Goal: Information Seeking & Learning: Learn about a topic

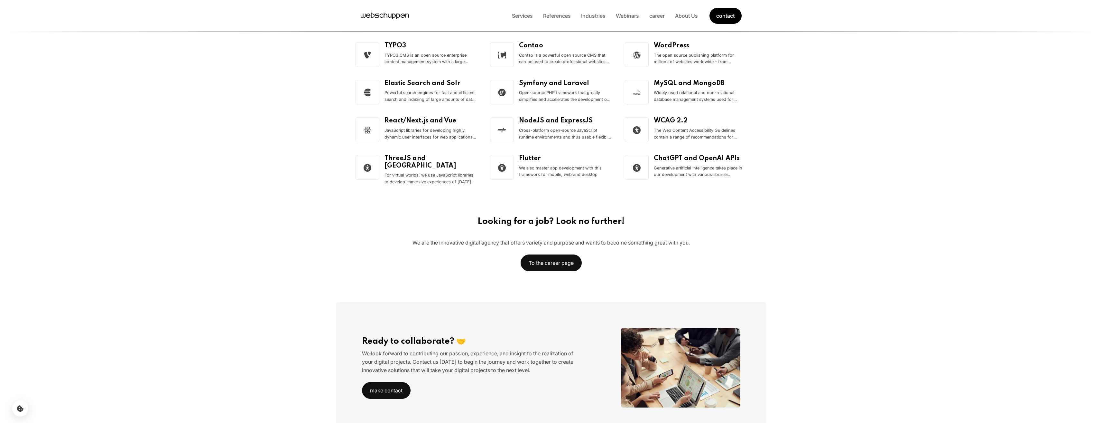
scroll to position [998, 0]
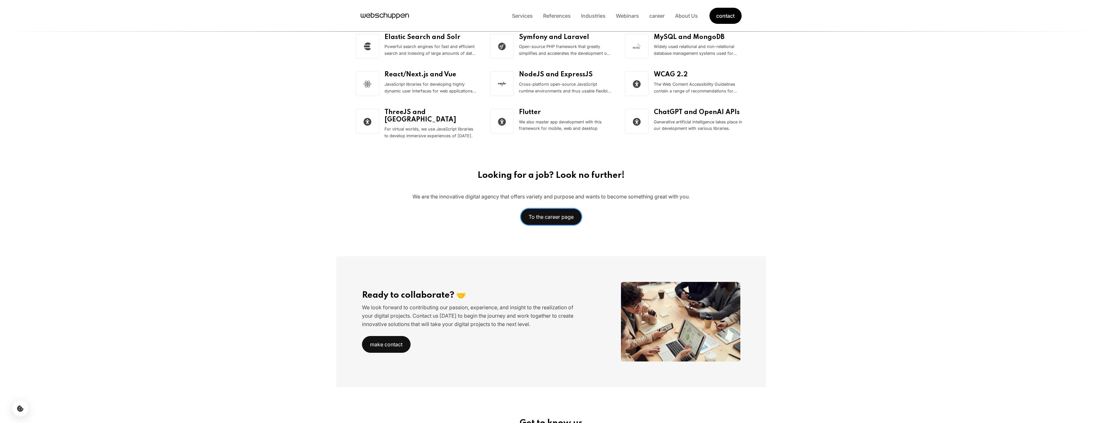
click at [555, 213] on font "To the career page" at bounding box center [551, 216] width 45 height 6
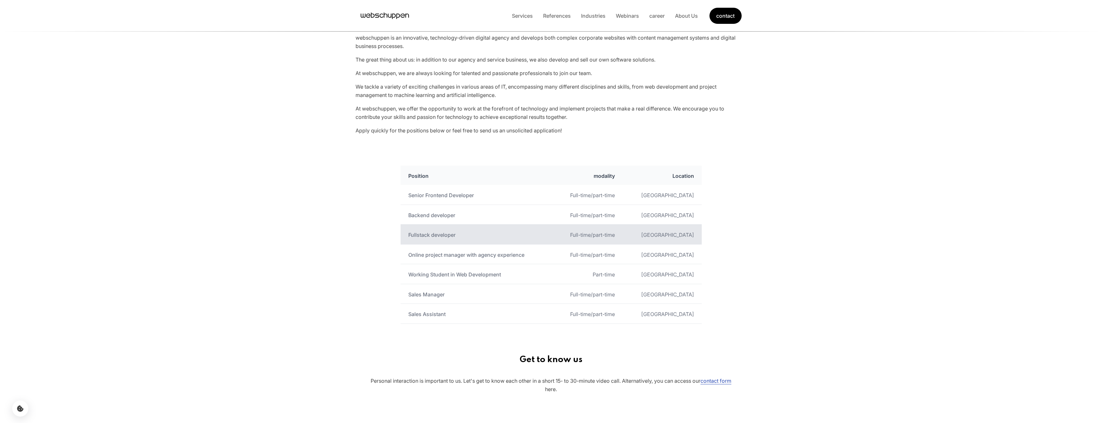
scroll to position [257, 0]
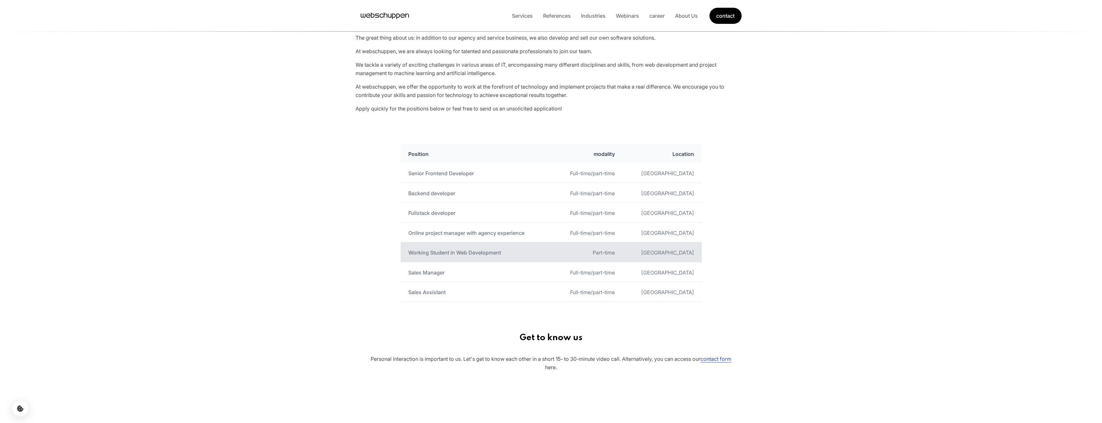
click at [452, 254] on font "Working Student in Web Development" at bounding box center [454, 252] width 93 height 6
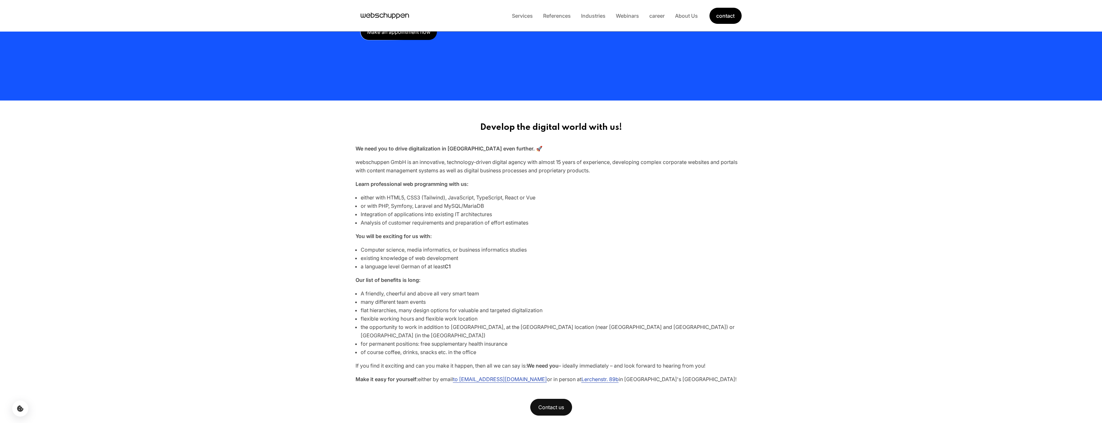
scroll to position [193, 0]
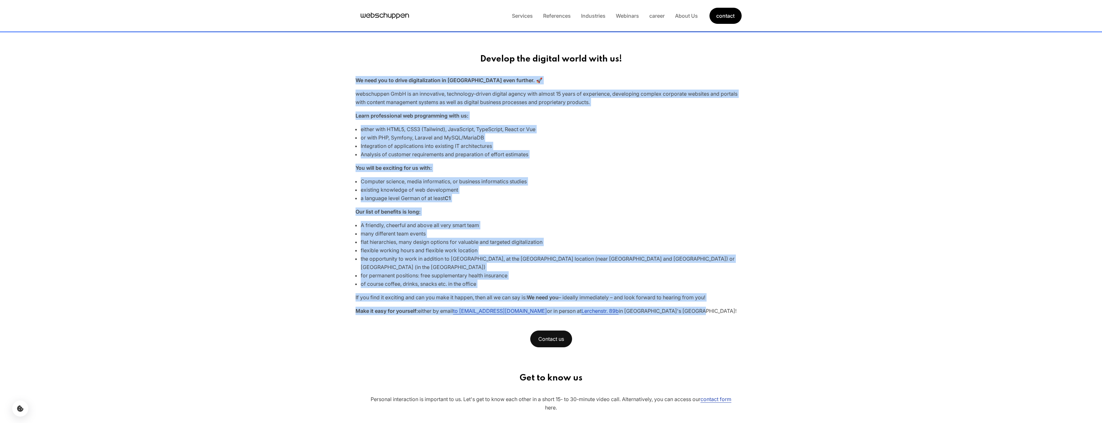
drag, startPoint x: 709, startPoint y: 302, endPoint x: 336, endPoint y: 82, distance: 432.7
click at [336, 82] on main "Working student in innovative web development Our innovative, creative nerds ne…" at bounding box center [551, 77] width 1102 height 540
copy div "We need you to drive digitalization in Germany even further. 🚀 webschuppen GmbH…"
click at [703, 169] on p "You will be exciting for us with:" at bounding box center [551, 167] width 391 height 8
